Goal: Information Seeking & Learning: Understand process/instructions

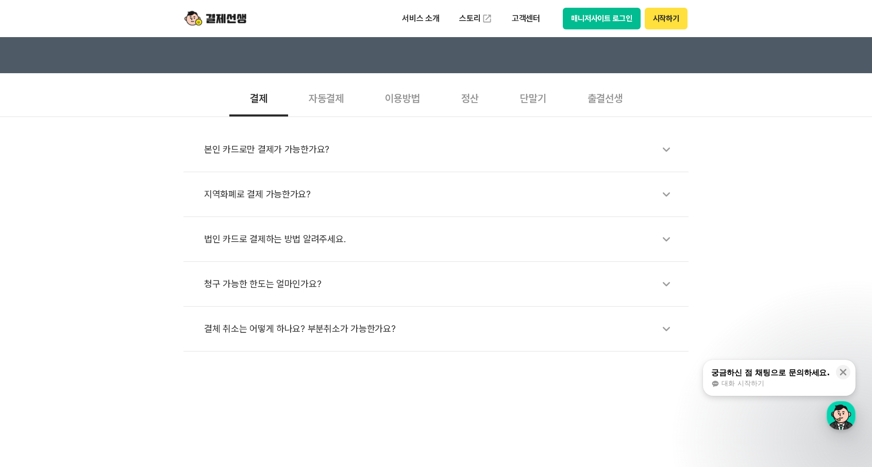
scroll to position [309, 0]
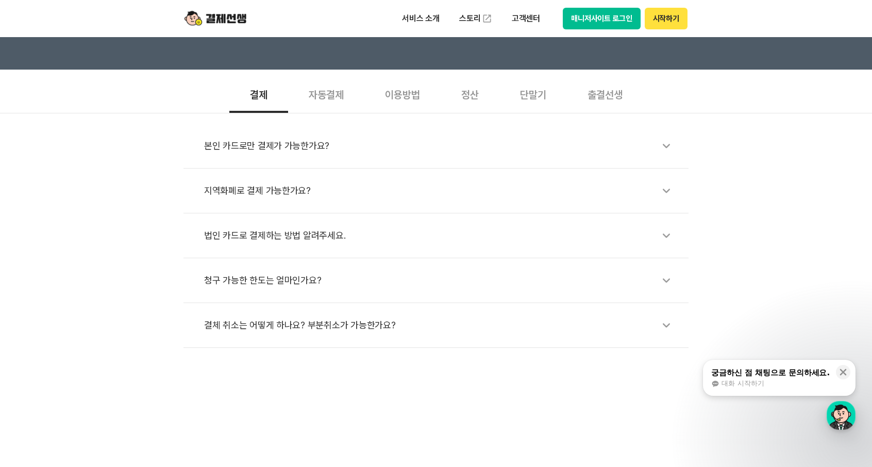
click at [263, 279] on div "청구 가능한 한도는 얼마인가요?" at bounding box center [441, 280] width 474 height 24
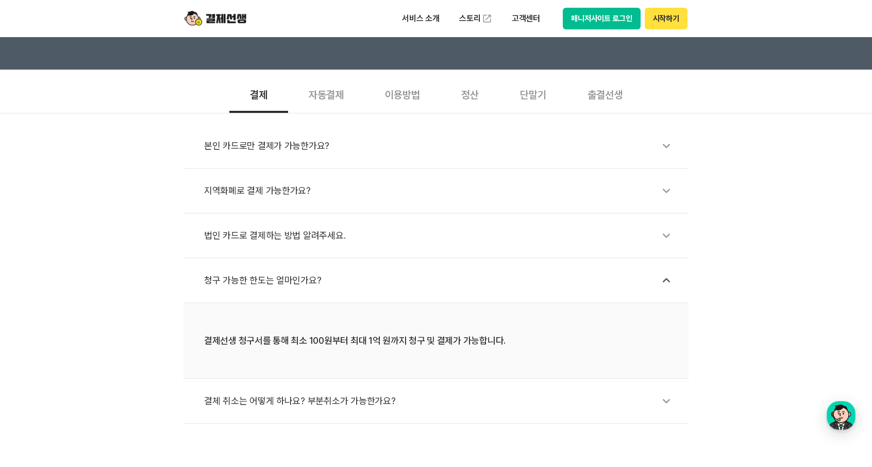
click at [411, 92] on div "이용방법" at bounding box center [402, 94] width 76 height 38
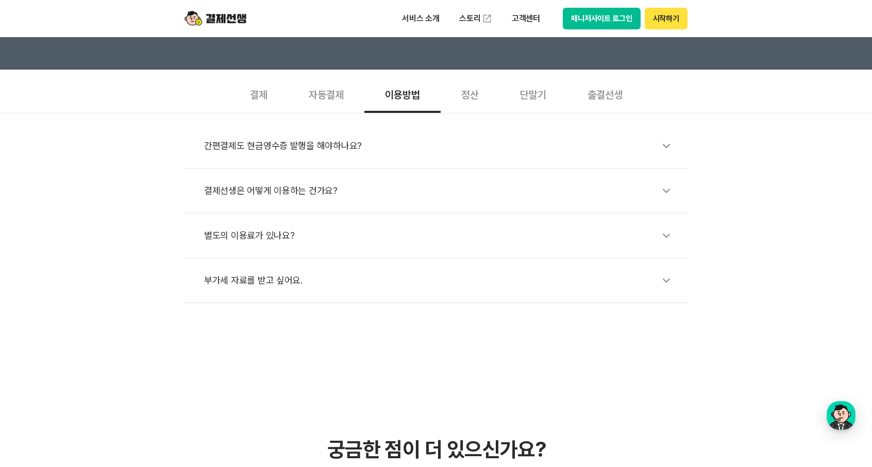
click at [291, 192] on div "결제선생은 어떻게 이용하는 건가요?" at bounding box center [441, 191] width 474 height 24
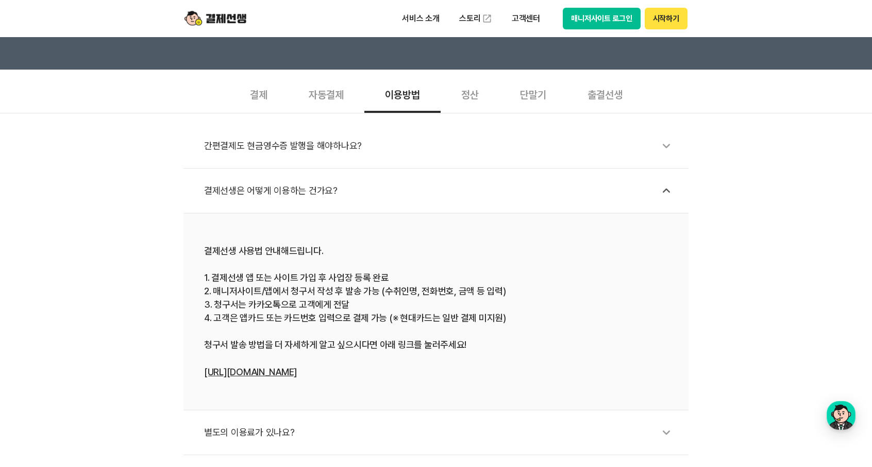
click at [668, 18] on button "시작하기" at bounding box center [665, 19] width 43 height 22
click at [417, 13] on p "서비스 소개" at bounding box center [421, 18] width 52 height 19
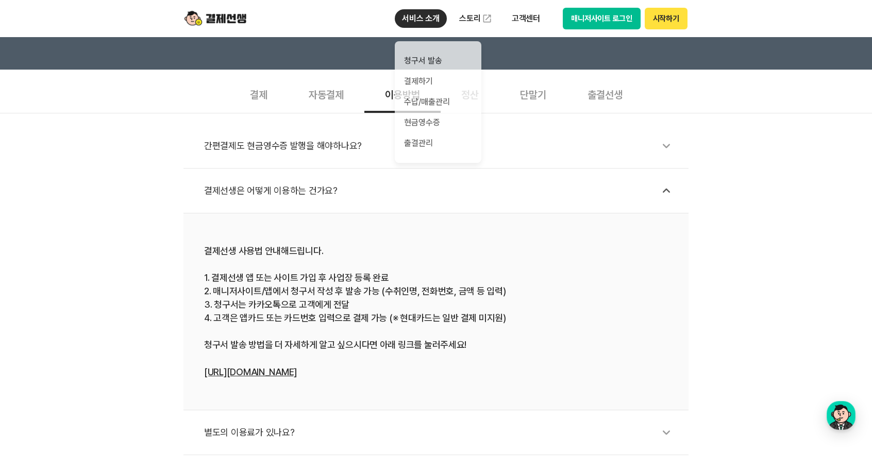
click at [578, 16] on button "매니저사이트 로그인" at bounding box center [601, 19] width 78 height 22
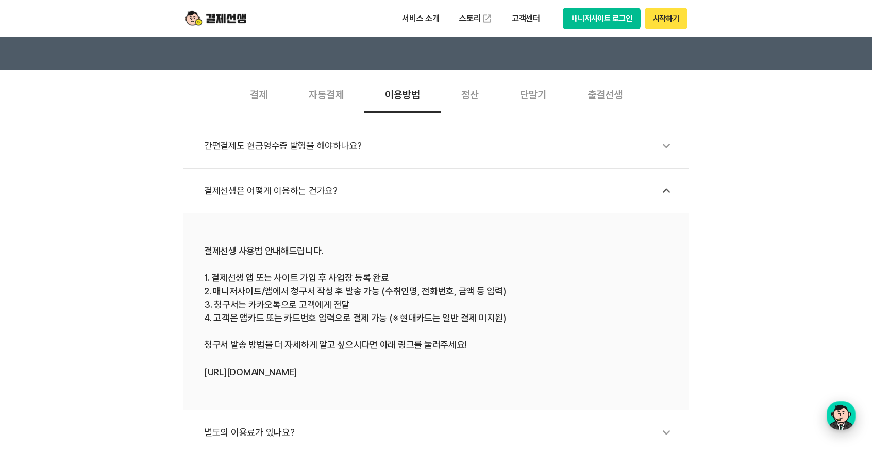
click at [844, 417] on div "button" at bounding box center [840, 415] width 29 height 29
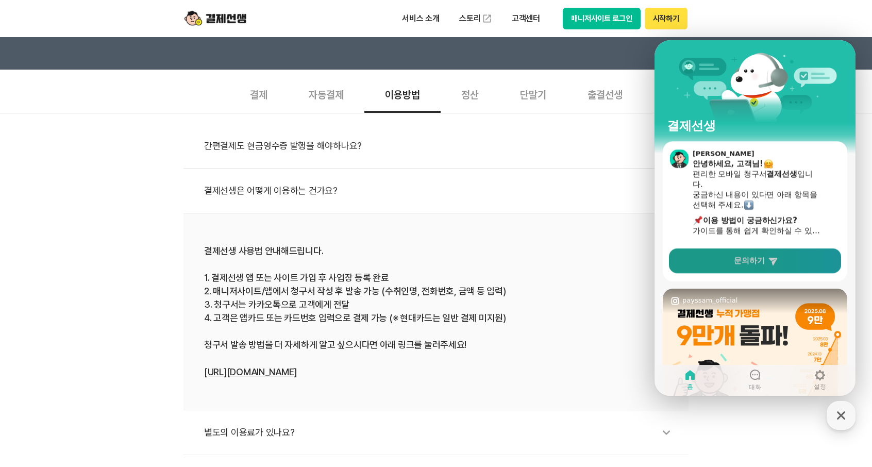
click at [747, 262] on span "문의하기" at bounding box center [749, 260] width 31 height 10
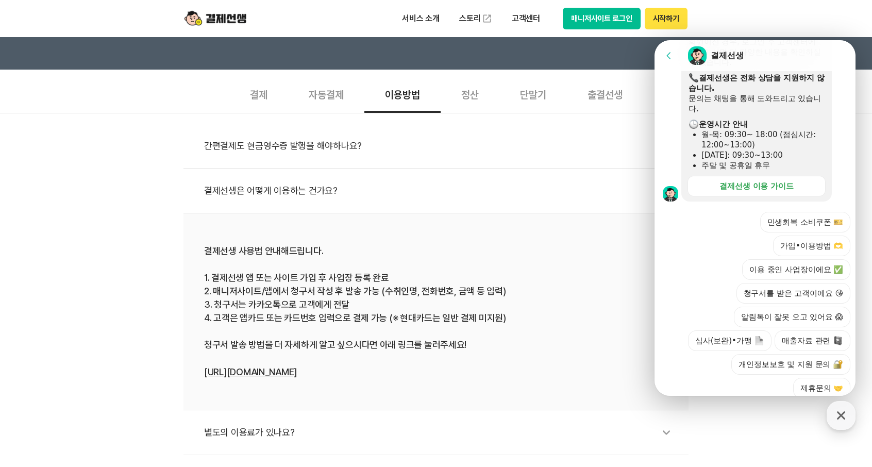
scroll to position [285, 0]
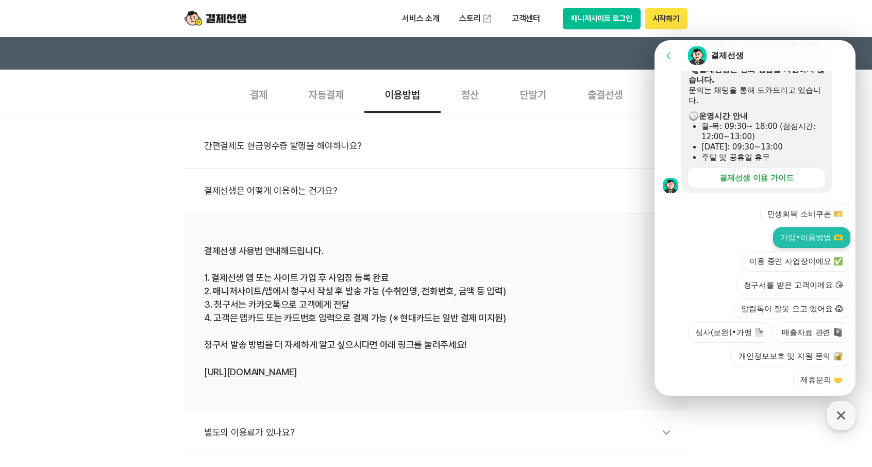
click at [818, 227] on button "가입•이용방법 🫶" at bounding box center [811, 237] width 77 height 21
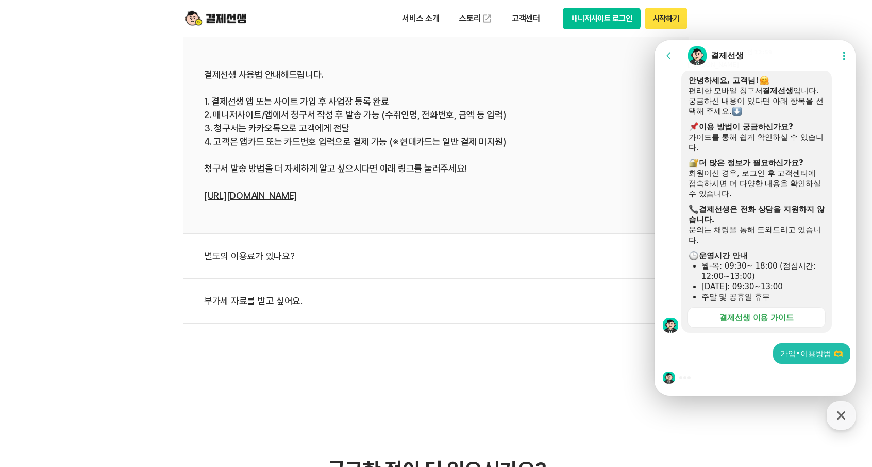
scroll to position [515, 0]
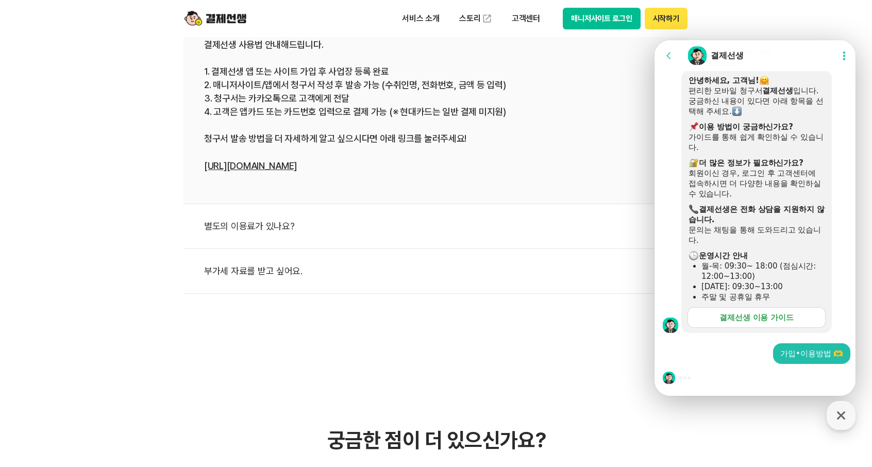
click at [736, 320] on div "결제선생 이용 가이드" at bounding box center [756, 317] width 74 height 10
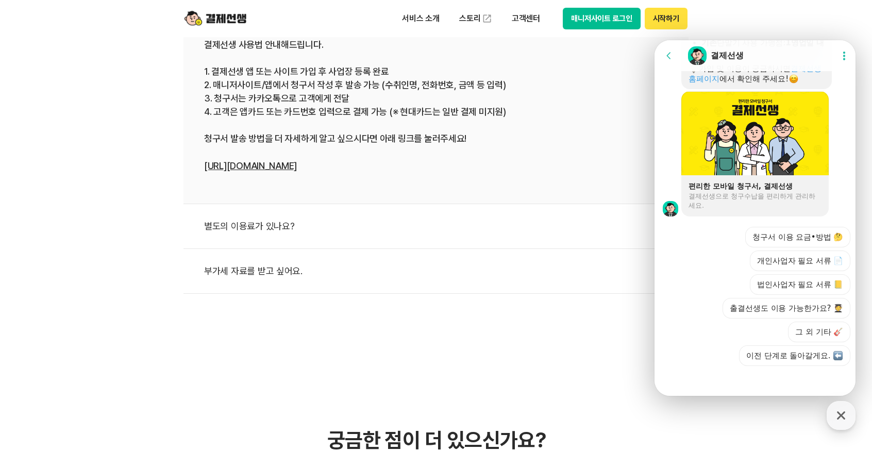
scroll to position [753, 0]
